Goal: Information Seeking & Learning: Find specific fact

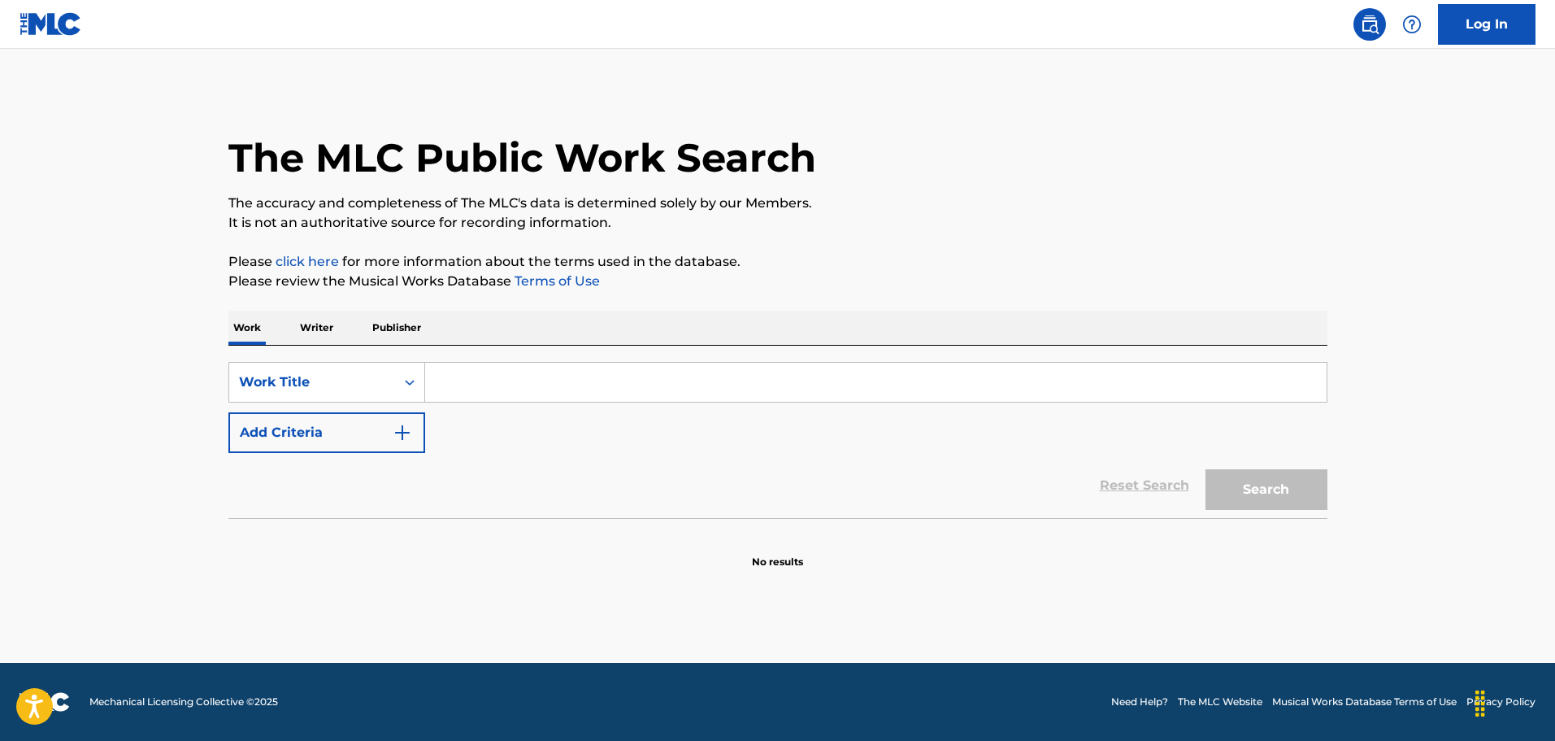
click at [506, 374] on input "Search Form" at bounding box center [876, 382] width 902 height 39
type input "tres golpes"
click at [1052, 241] on div "The MLC Public Work Search The accuracy and completeness of The MLC's data is d…" at bounding box center [778, 329] width 1138 height 480
click at [1256, 480] on button "Search" at bounding box center [1267, 489] width 122 height 41
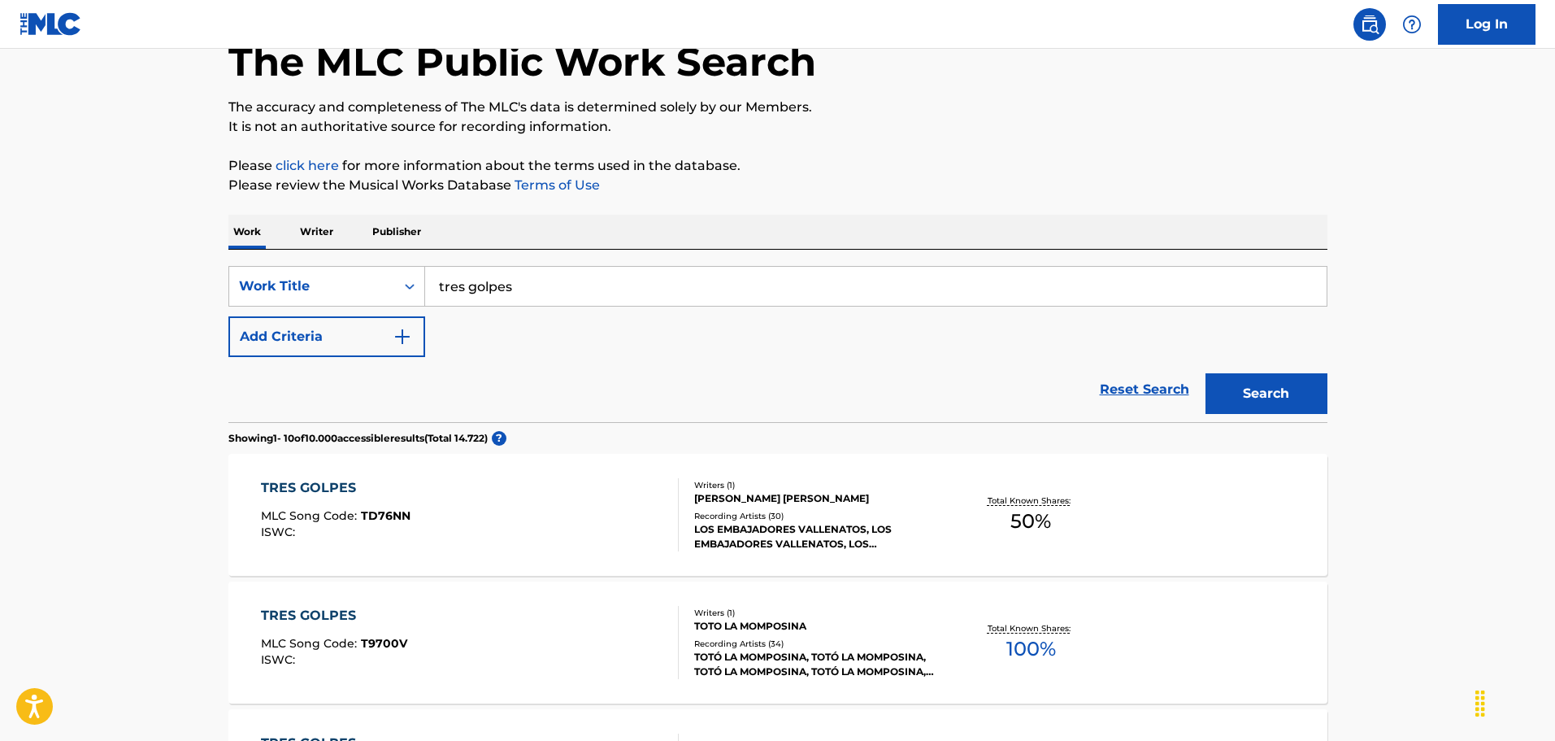
scroll to position [244, 0]
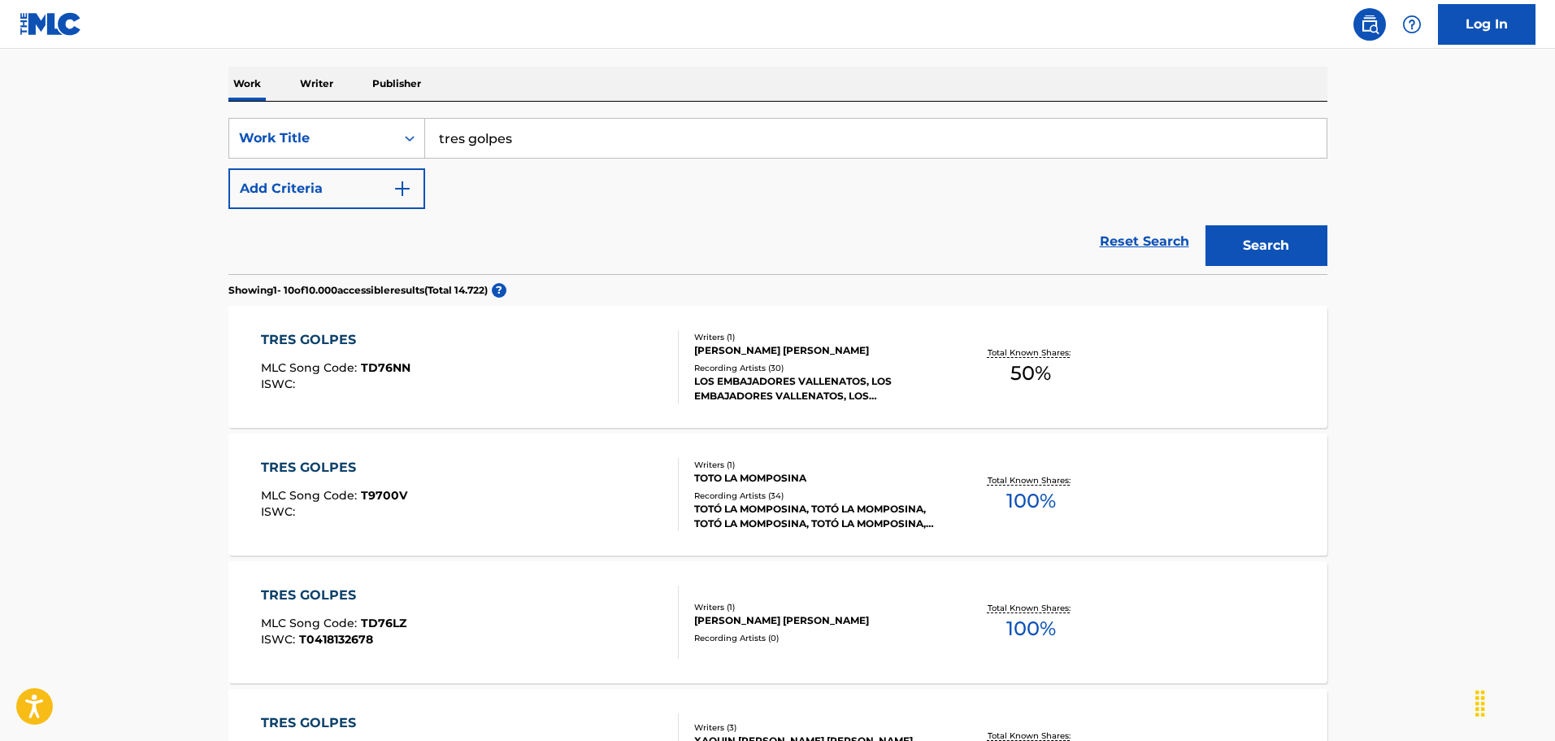
click at [299, 469] on div "TRES GOLPES" at bounding box center [334, 468] width 146 height 20
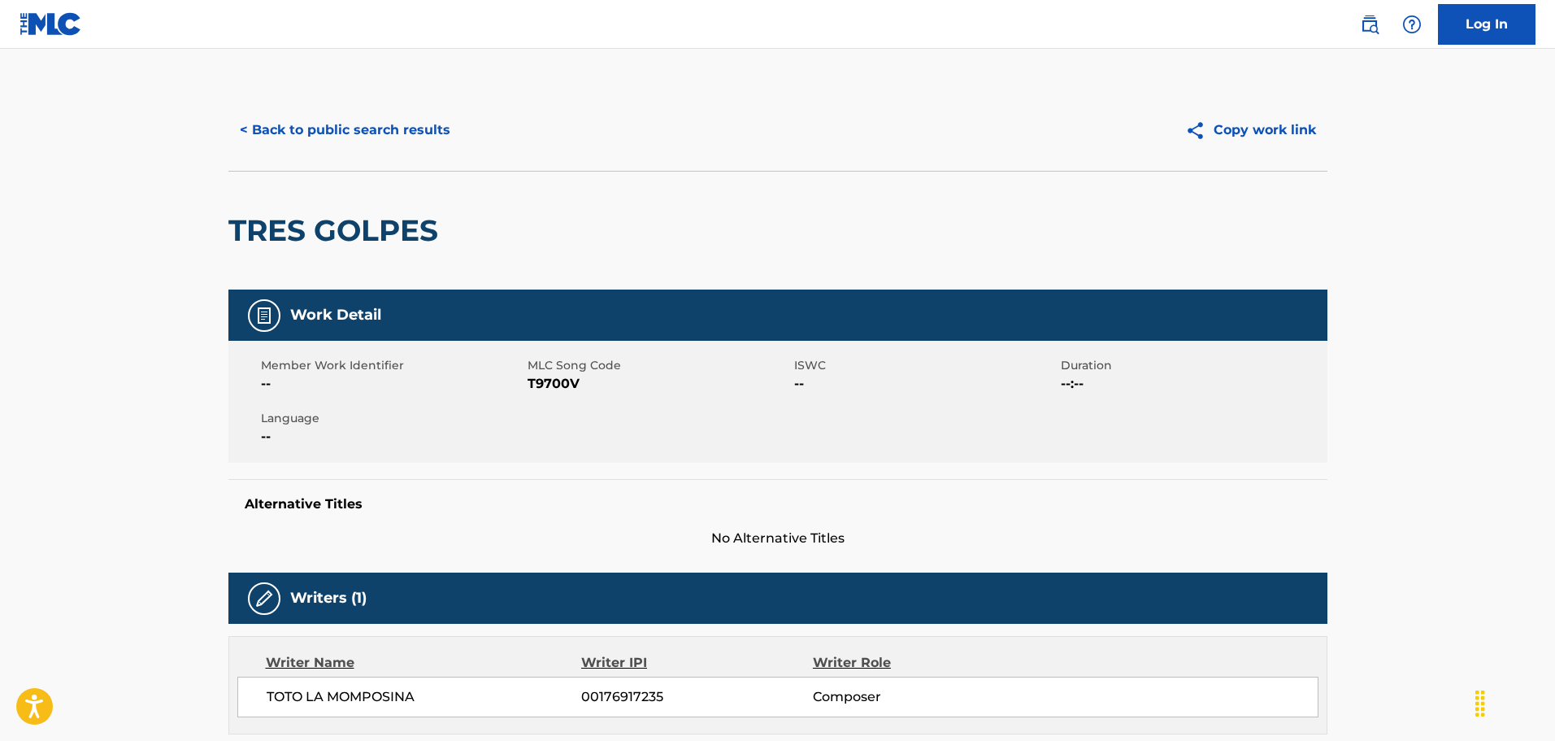
click at [298, 118] on button "< Back to public search results" at bounding box center [344, 130] width 233 height 41
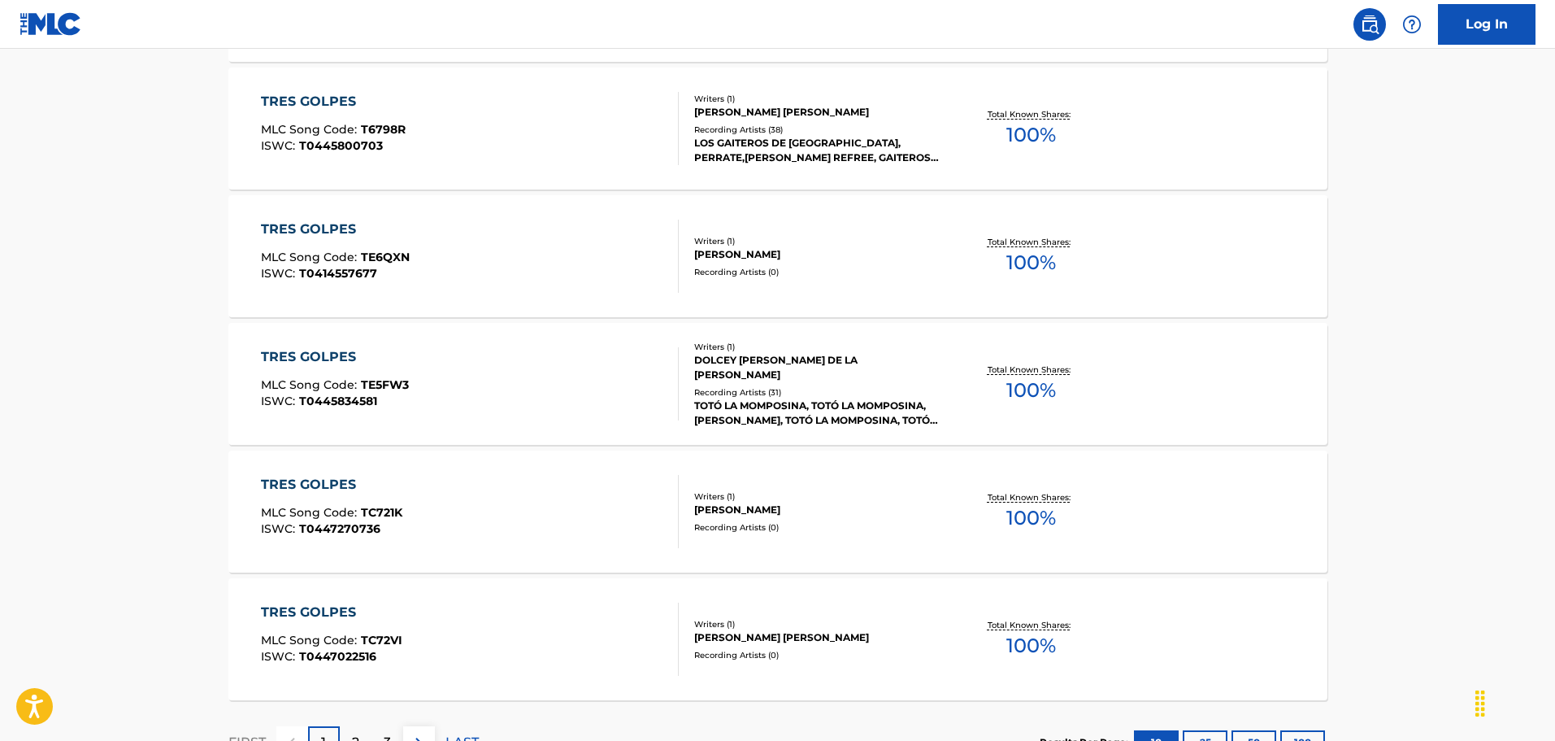
scroll to position [1138, 0]
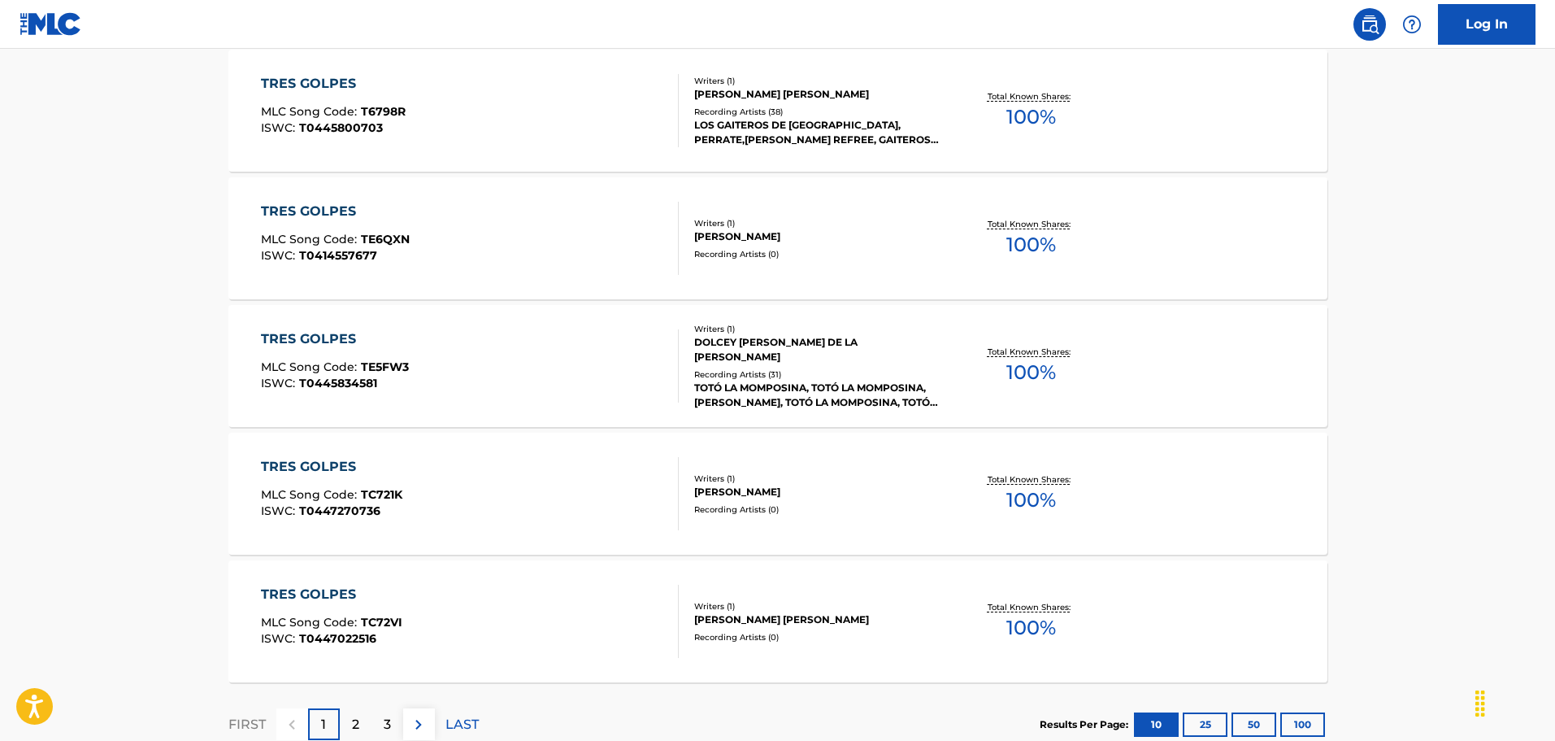
click at [419, 102] on div "TRES GOLPES MLC Song Code : T6798R ISWC : T0445800703" at bounding box center [470, 110] width 418 height 73
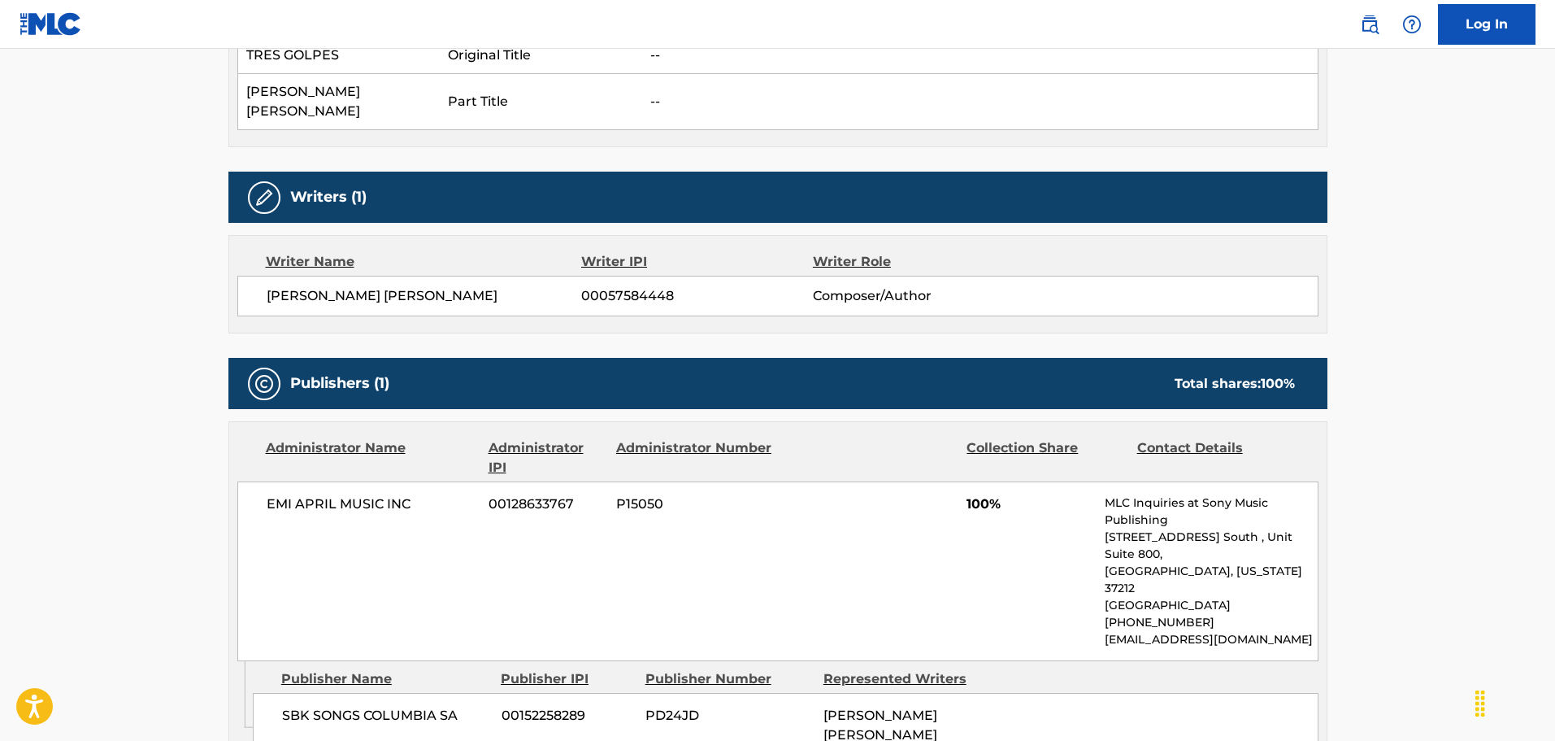
scroll to position [650, 0]
